Goal: Find specific page/section: Find specific page/section

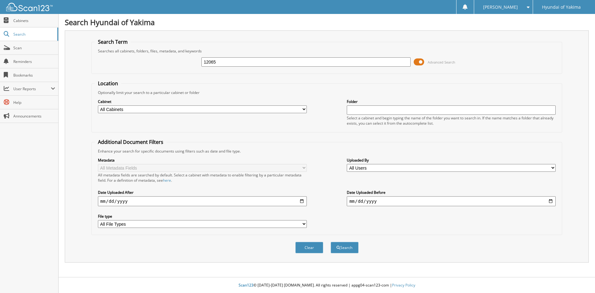
type input "12065"
click at [331, 242] on button "Search" at bounding box center [345, 247] width 28 height 11
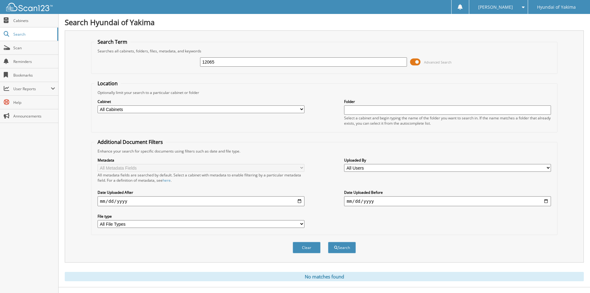
click at [222, 68] on div "12065 Advanced Search" at bounding box center [325, 62] width 460 height 17
click at [220, 61] on input "12065" at bounding box center [303, 61] width 207 height 9
type input "1"
type input "RO# 12065"
click at [328, 242] on button "Search" at bounding box center [342, 247] width 28 height 11
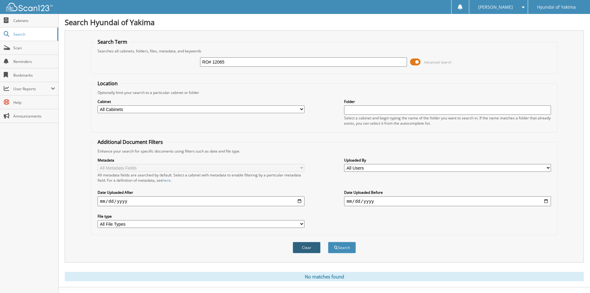
click at [307, 247] on button "Clear" at bounding box center [307, 247] width 28 height 11
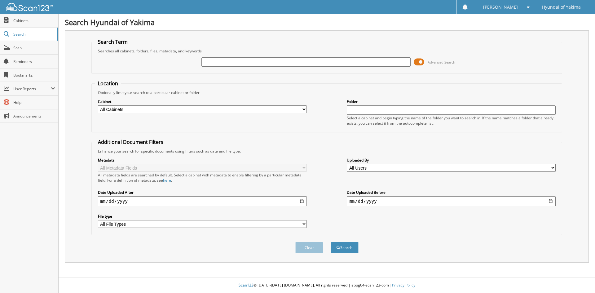
drag, startPoint x: 206, startPoint y: 61, endPoint x: 213, endPoint y: 62, distance: 6.9
click at [206, 61] on input "text" at bounding box center [305, 61] width 209 height 9
paste input "[US_VEHICLE_IDENTIFICATION_NUMBER]"
type input "[US_VEHICLE_IDENTIFICATION_NUMBER]"
click at [331, 242] on button "Search" at bounding box center [345, 247] width 28 height 11
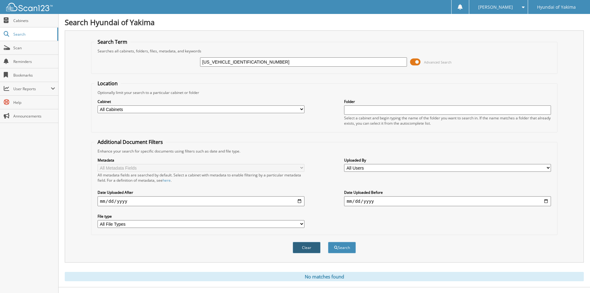
click at [305, 249] on button "Clear" at bounding box center [307, 247] width 28 height 11
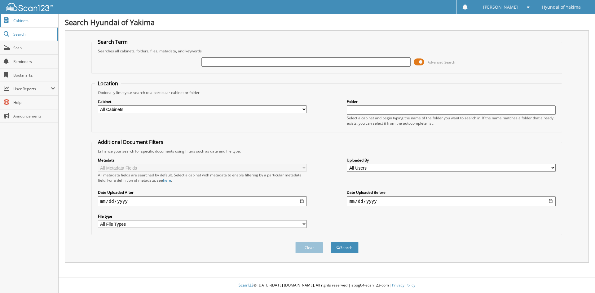
click at [25, 22] on span "Cabinets" at bounding box center [34, 20] width 42 height 5
